Goal: Task Accomplishment & Management: Complete application form

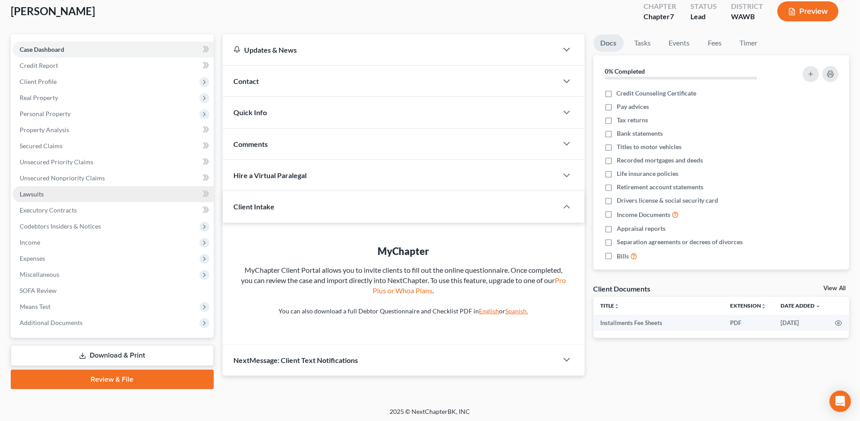
scroll to position [52, 0]
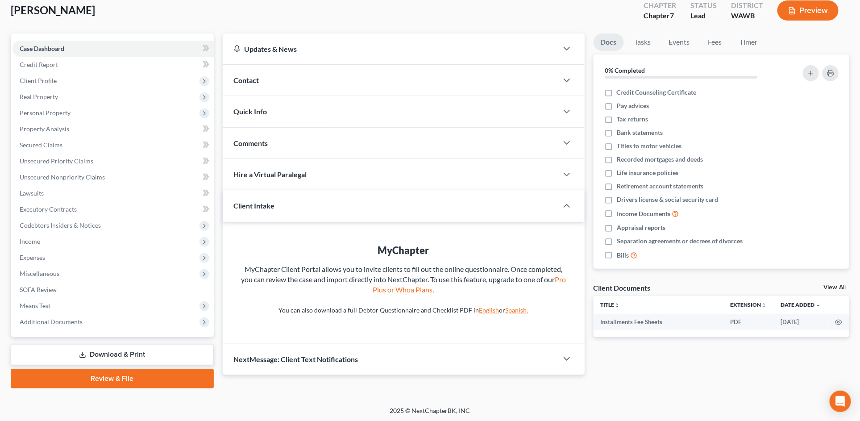
click at [147, 375] on link "Review & File" at bounding box center [112, 379] width 203 height 20
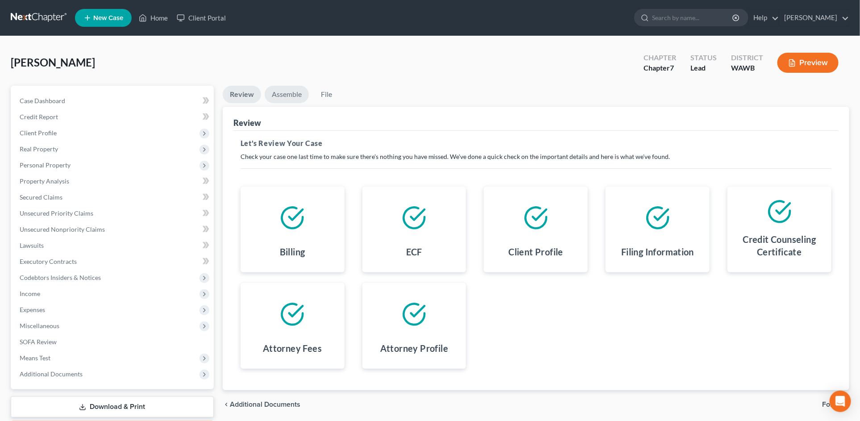
click at [282, 95] on link "Assemble" at bounding box center [287, 94] width 44 height 17
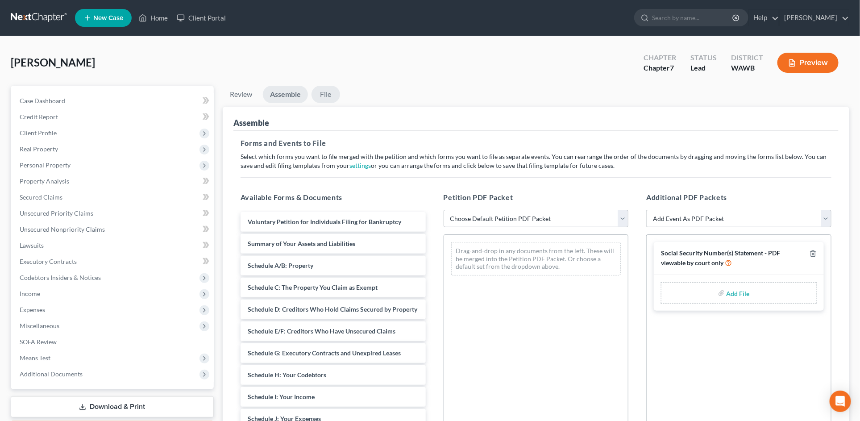
click at [326, 91] on link "File" at bounding box center [326, 94] width 29 height 17
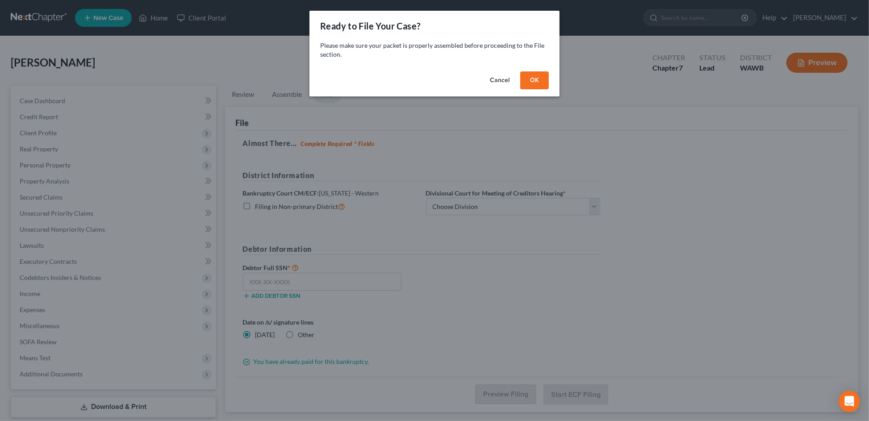
click at [537, 78] on button "OK" at bounding box center [534, 80] width 29 height 18
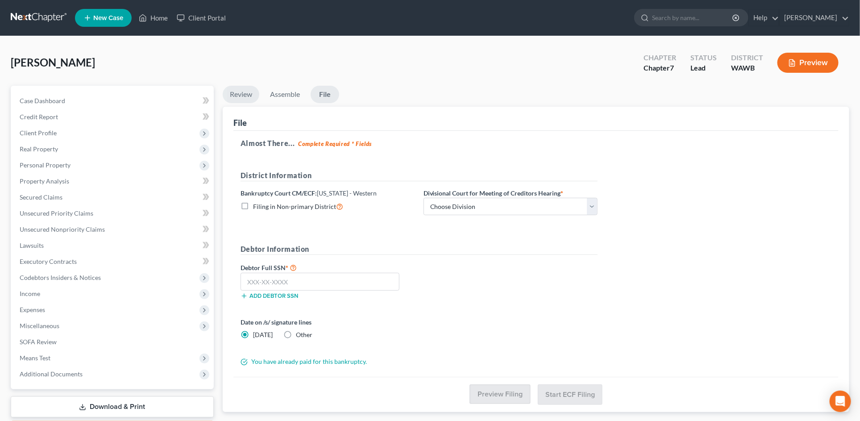
click at [252, 96] on link "Review" at bounding box center [241, 94] width 37 height 17
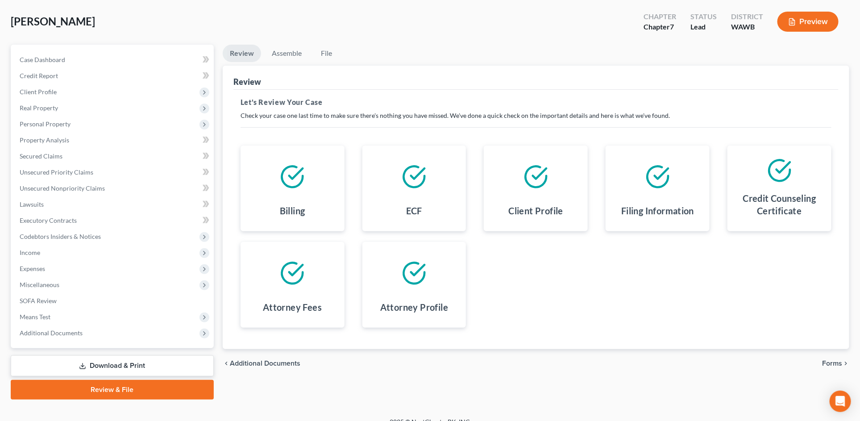
scroll to position [52, 0]
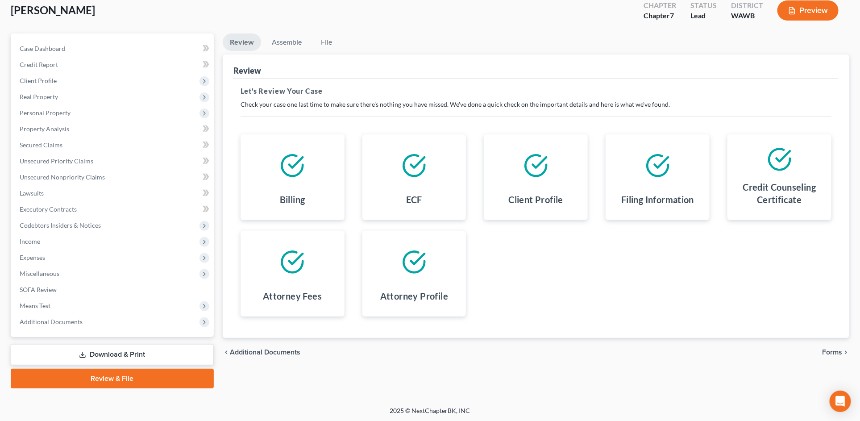
click at [134, 353] on link "Download & Print" at bounding box center [112, 354] width 203 height 21
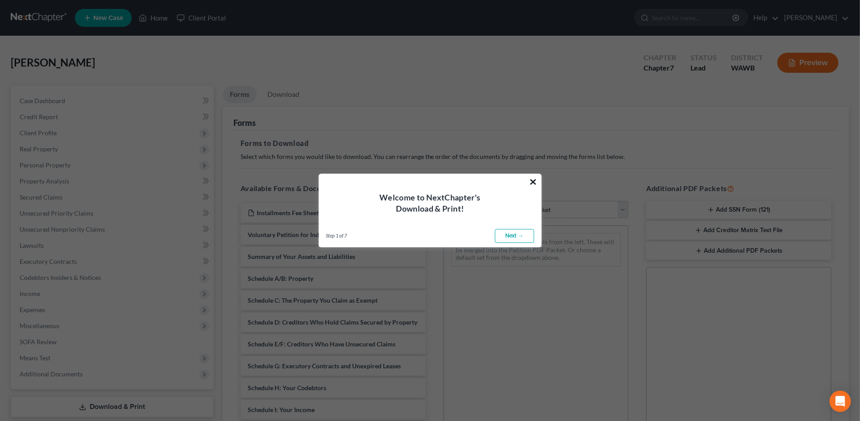
click at [533, 182] on button "×" at bounding box center [533, 182] width 8 height 14
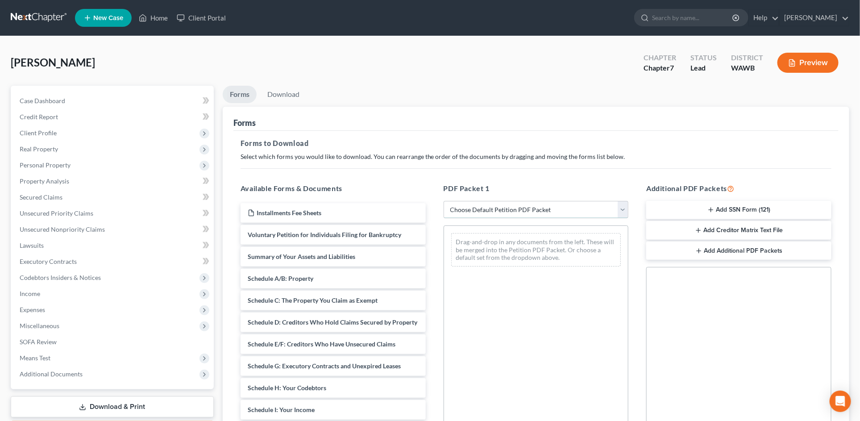
click at [511, 209] on select "Choose Default Petition PDF Packet Complete Bankruptcy Petition (all forms and …" at bounding box center [536, 210] width 185 height 18
select select "0"
click at [444, 201] on select "Choose Default Petition PDF Packet Complete Bankruptcy Petition (all forms and …" at bounding box center [536, 210] width 185 height 18
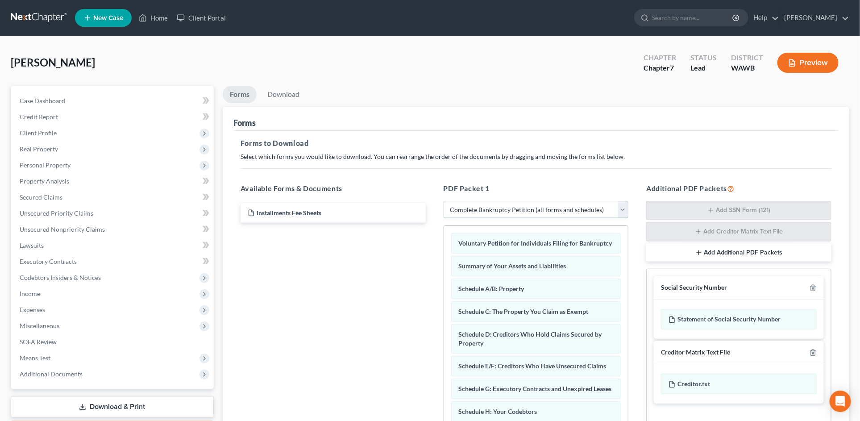
scroll to position [42, 0]
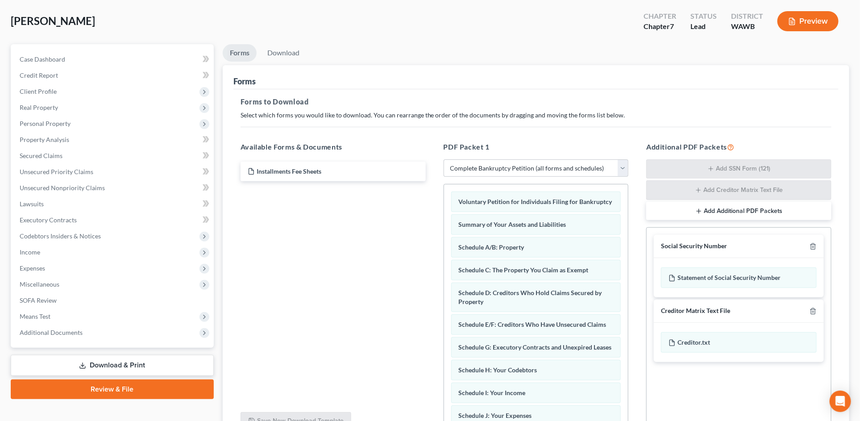
click at [112, 366] on link "Download & Print" at bounding box center [112, 365] width 203 height 21
click at [288, 52] on link "Download" at bounding box center [283, 52] width 46 height 17
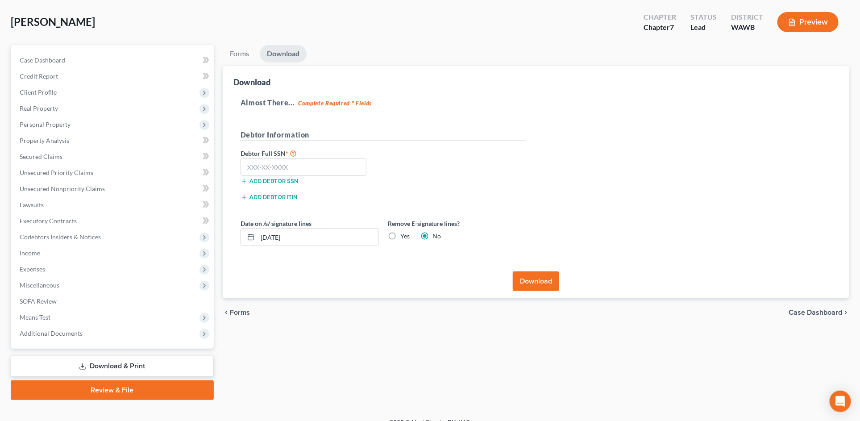
scroll to position [0, 0]
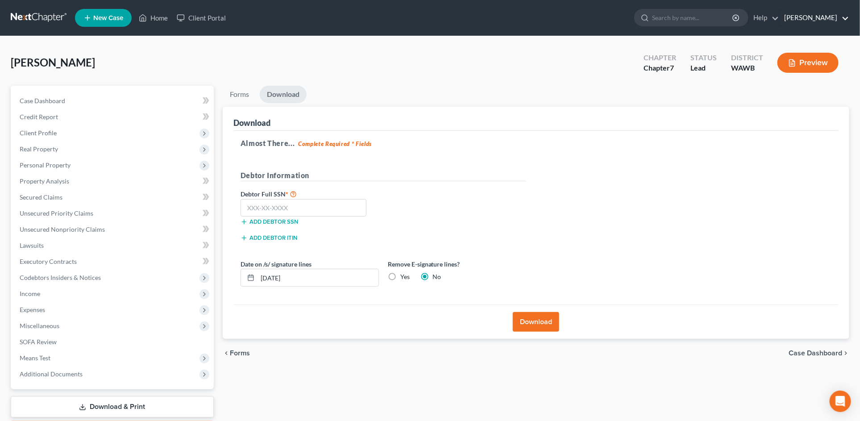
click at [825, 17] on link "[PERSON_NAME]" at bounding box center [814, 18] width 69 height 16
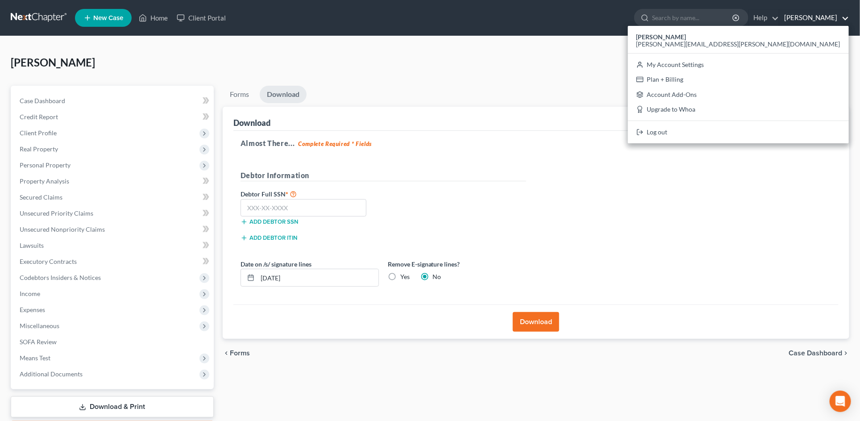
click at [614, 51] on div "[PERSON_NAME] Upgraded Chapter Chapter 7 Status Lead District [GEOGRAPHIC_DATA]…" at bounding box center [430, 66] width 839 height 39
